Goal: Information Seeking & Learning: Learn about a topic

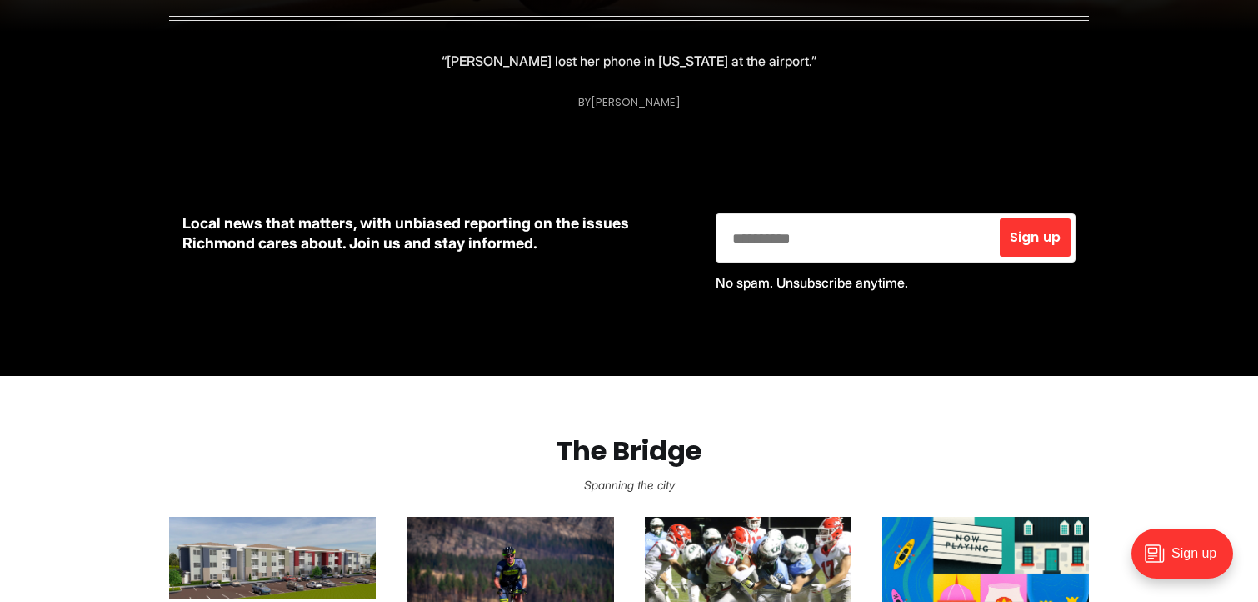
scroll to position [1000, 0]
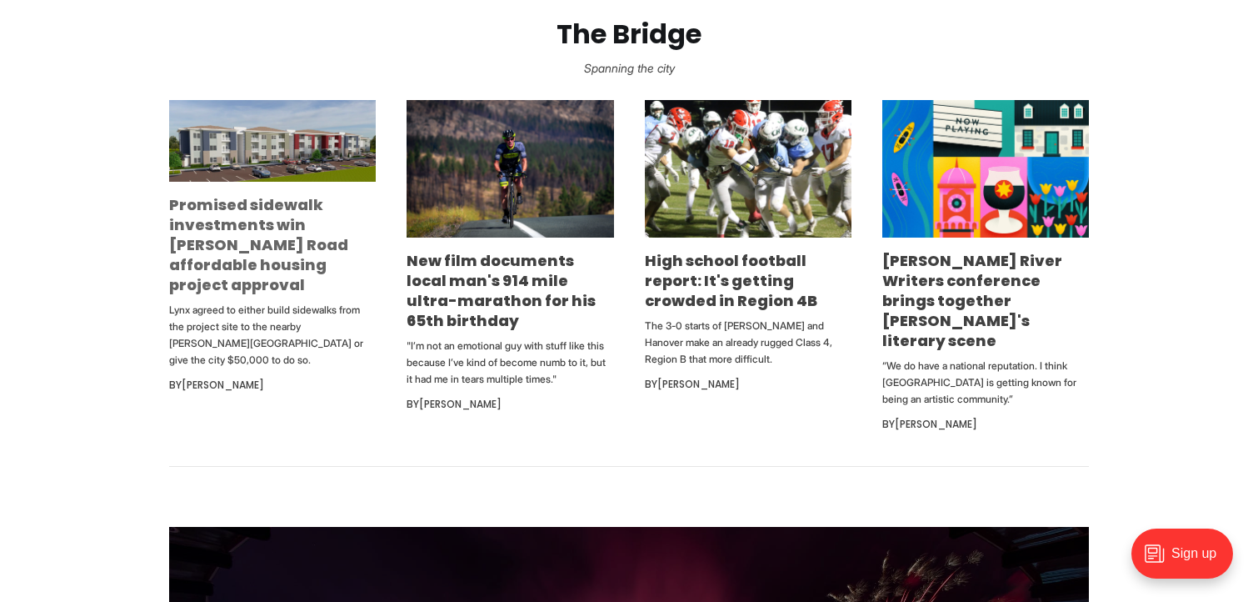
click at [298, 219] on link "Promised sidewalk investments win Snead Road affordable housing project approval" at bounding box center [258, 244] width 179 height 101
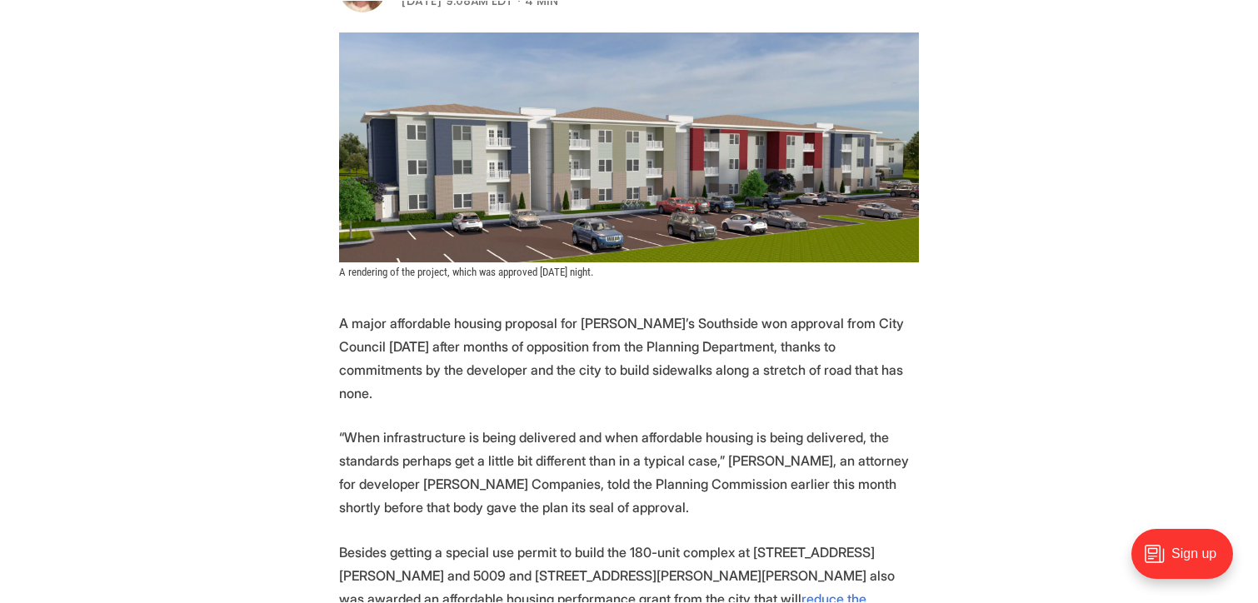
scroll to position [417, 0]
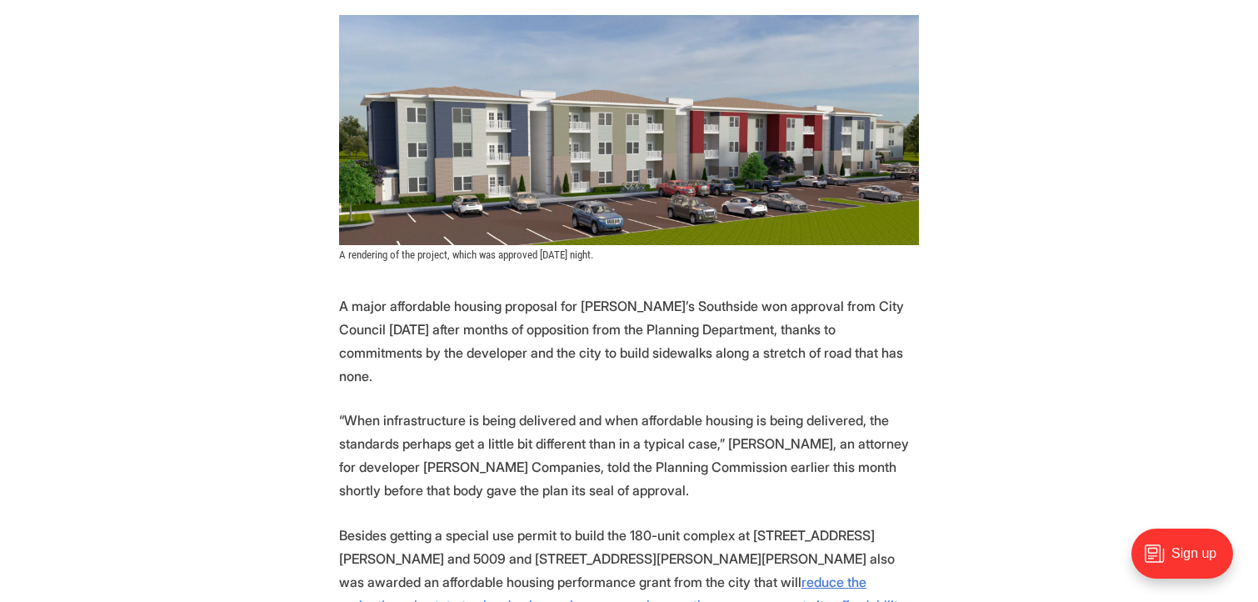
click at [403, 408] on p "“When infrastructure is being delivered and when affordable housing is being de…" at bounding box center [629, 454] width 580 height 93
drag, startPoint x: 403, startPoint y: 400, endPoint x: 457, endPoint y: 402, distance: 54.2
click at [457, 408] on p "“When infrastructure is being delivered and when affordable housing is being de…" at bounding box center [629, 454] width 580 height 93
copy p "Lawson Companies"
click at [627, 301] on p "A major affordable housing proposal for Richmond’s Southside won approval from …" at bounding box center [629, 340] width 580 height 93
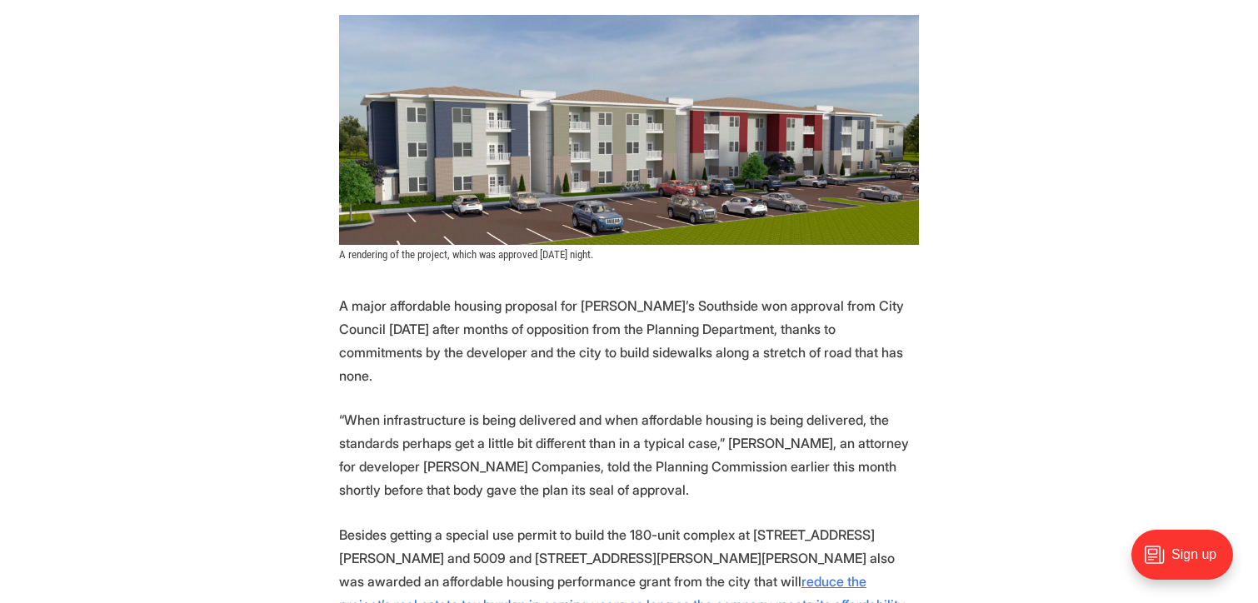
click at [607, 294] on p "A major affordable housing proposal for Richmond’s Southside won approval from …" at bounding box center [629, 340] width 580 height 93
drag, startPoint x: 607, startPoint y: 267, endPoint x: 651, endPoint y: 270, distance: 44.2
click at [651, 294] on p "A major affordable housing proposal for Richmond’s Southside won approval from …" at bounding box center [629, 340] width 580 height 93
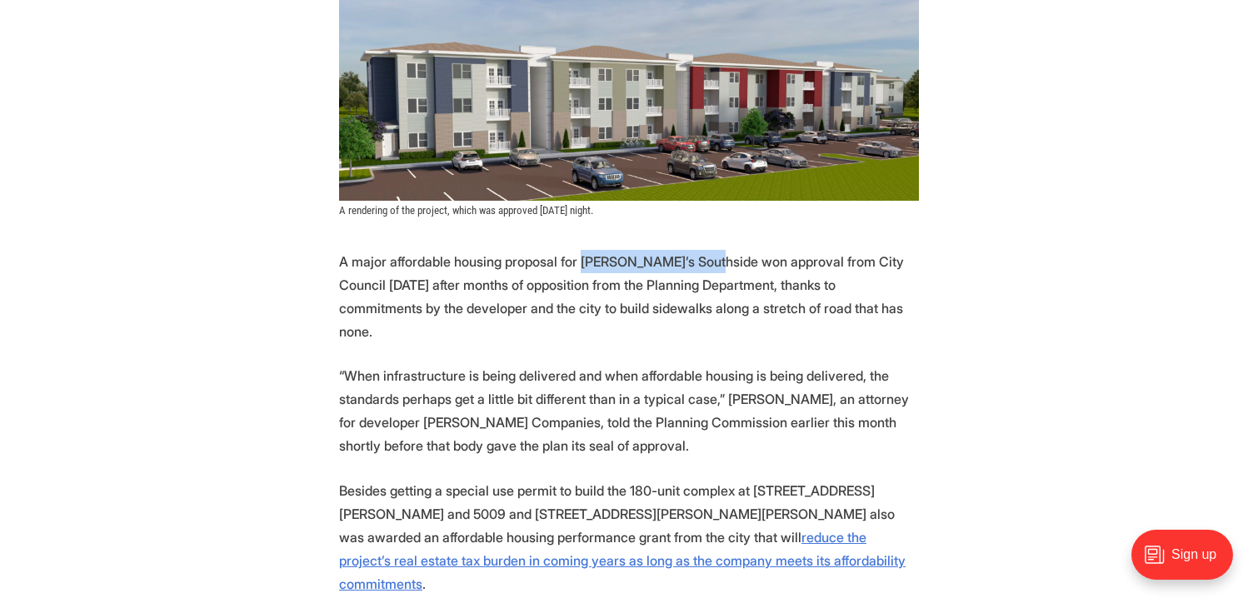
scroll to position [500, 0]
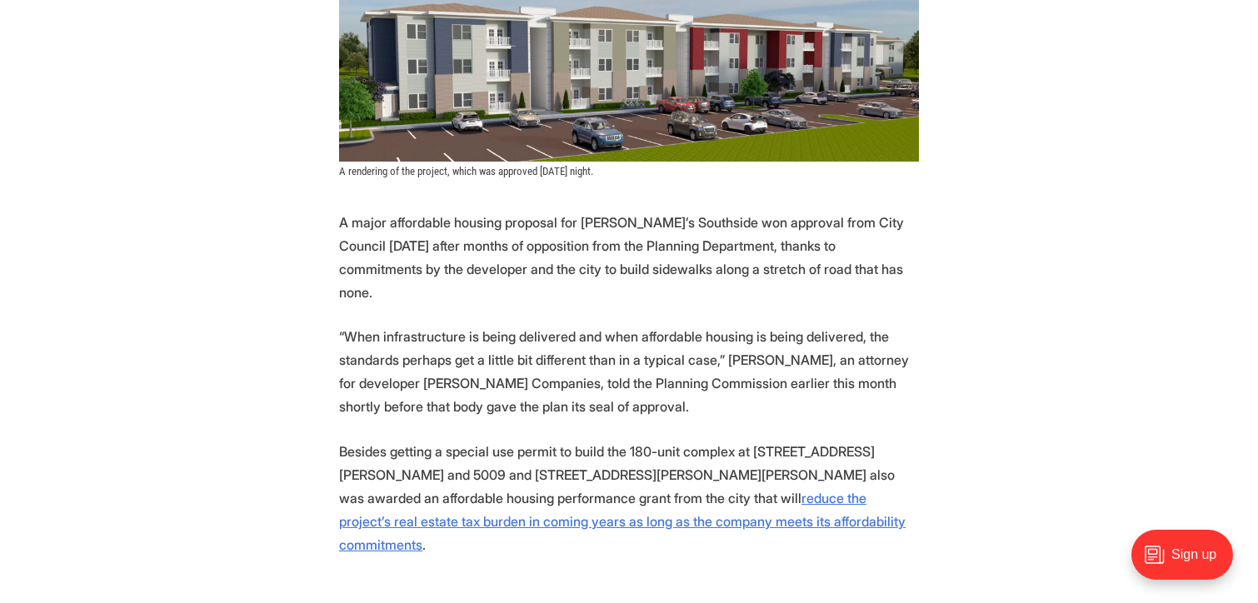
click at [749, 440] on p "Besides getting a special use permit to build the 180-unit complex at 5015 Snea…" at bounding box center [629, 498] width 580 height 117
drag, startPoint x: 749, startPoint y: 397, endPoint x: 832, endPoint y: 391, distance: 82.8
click at [832, 440] on p "Besides getting a special use permit to build the 180-unit complex at 5015 Snea…" at bounding box center [629, 498] width 580 height 117
copy p "5015 Snead Road"
drag, startPoint x: 79, startPoint y: 147, endPoint x: 207, endPoint y: 132, distance: 129.1
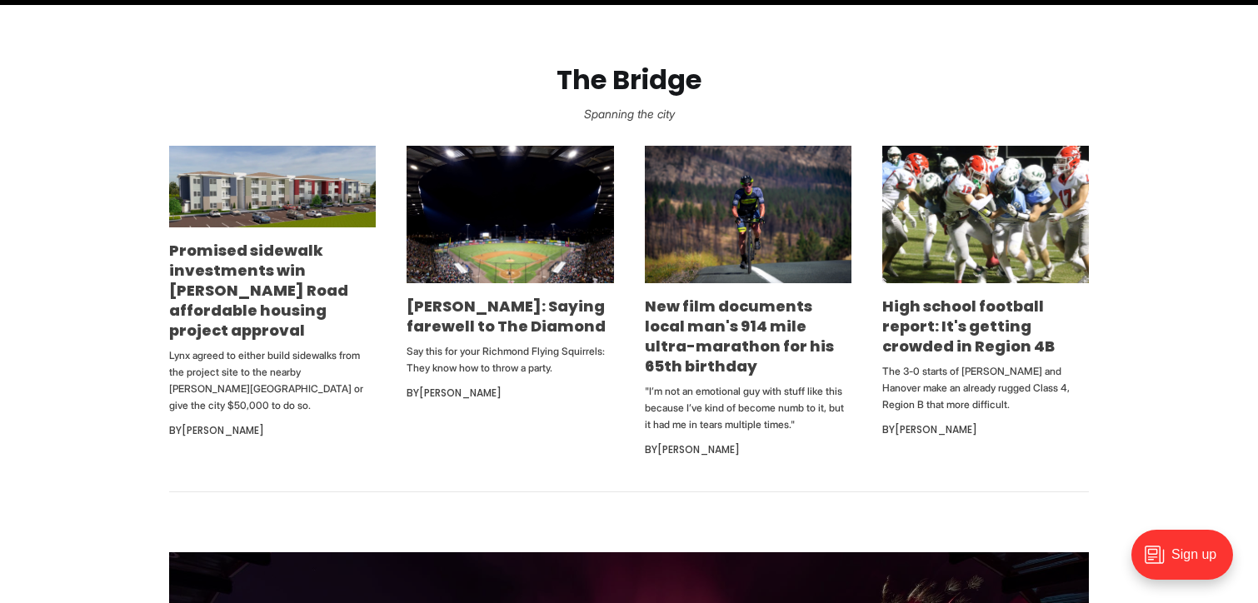
scroll to position [917, 0]
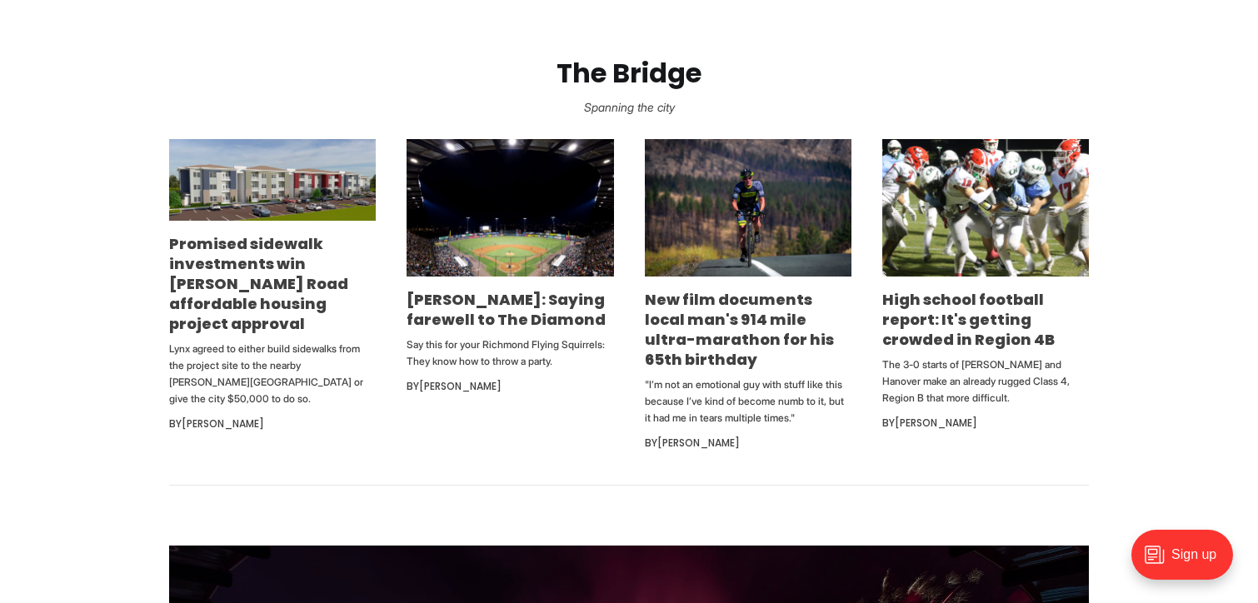
scroll to position [1000, 0]
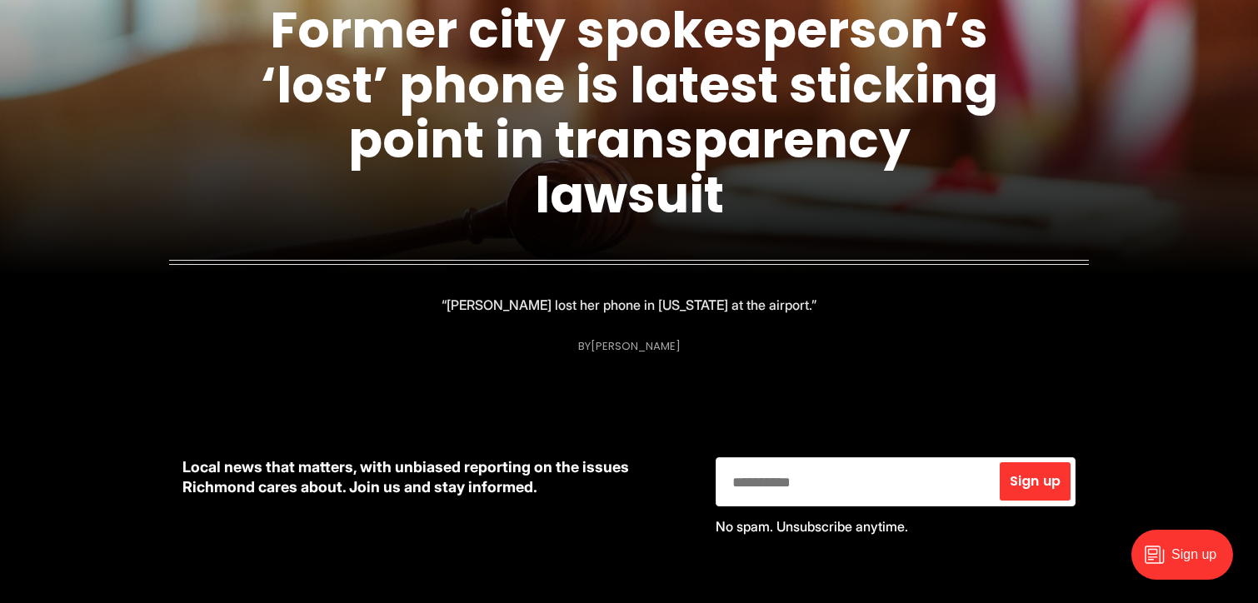
scroll to position [167, 0]
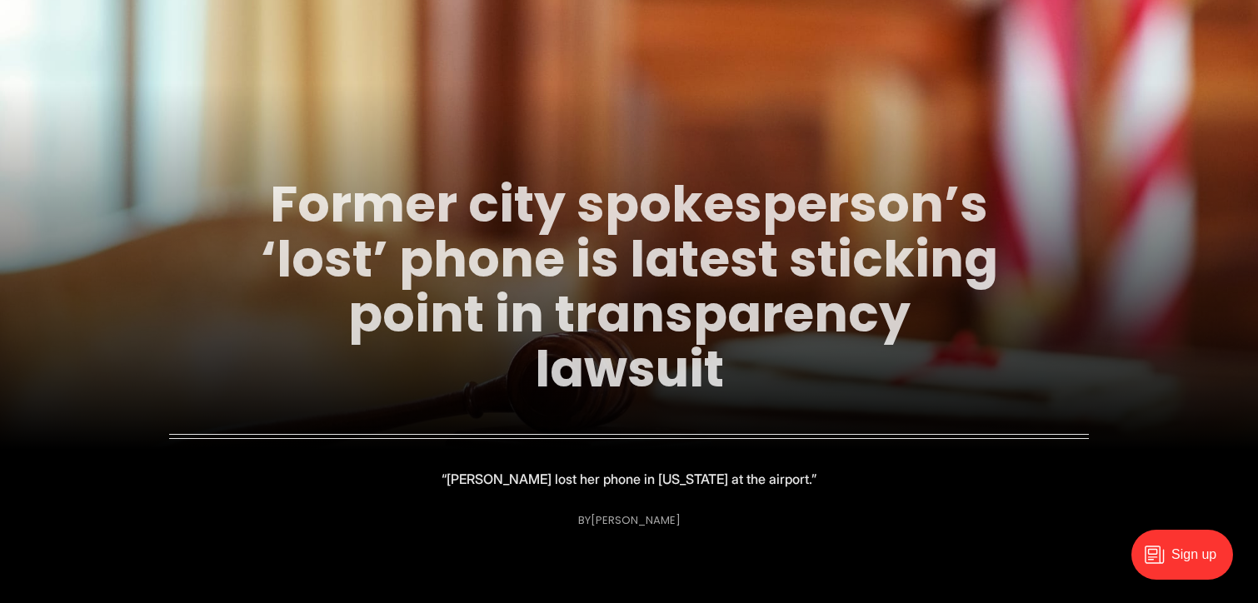
click at [562, 205] on link "Former city spokesperson’s ‘lost’ phone is latest sticking point in transparenc…" at bounding box center [629, 286] width 737 height 235
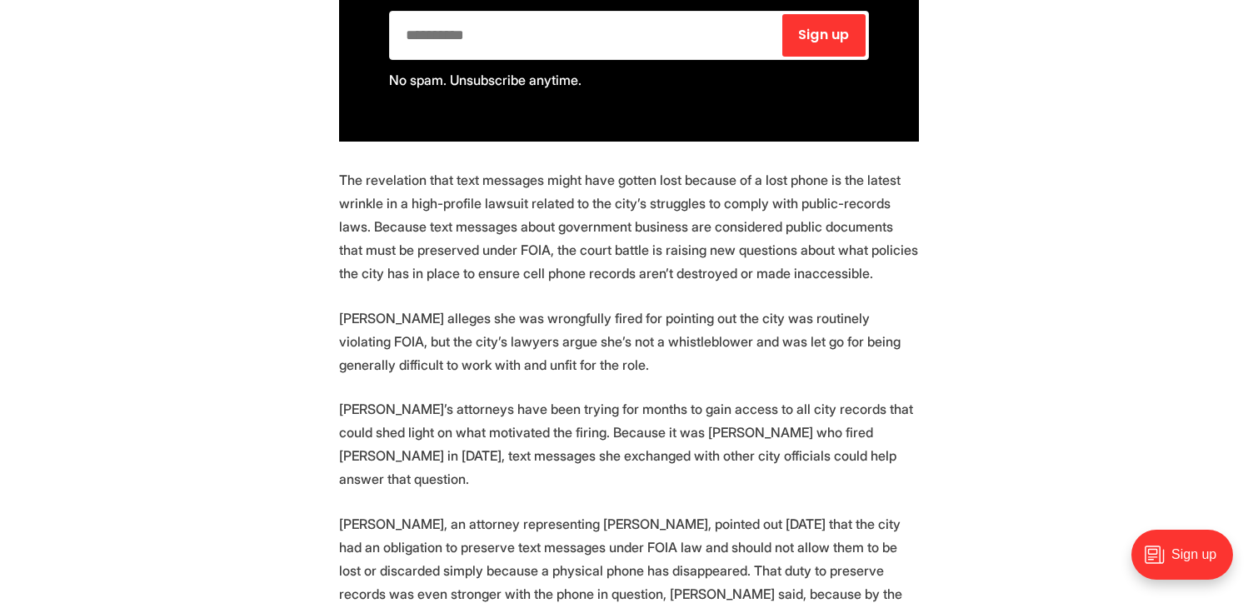
scroll to position [1333, 0]
